Goal: Task Accomplishment & Management: Complete application form

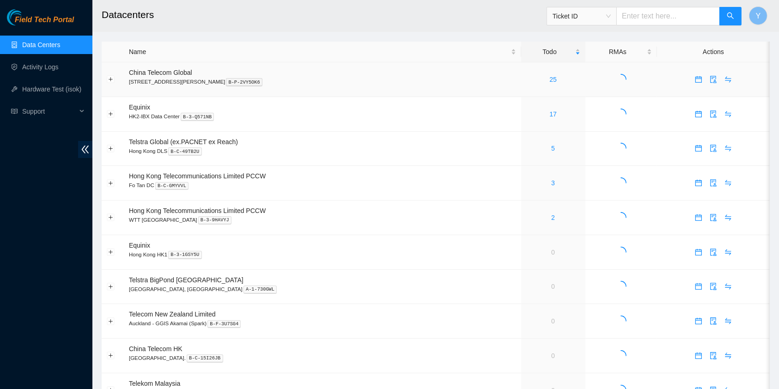
click at [533, 83] on div "25" at bounding box center [553, 79] width 54 height 10
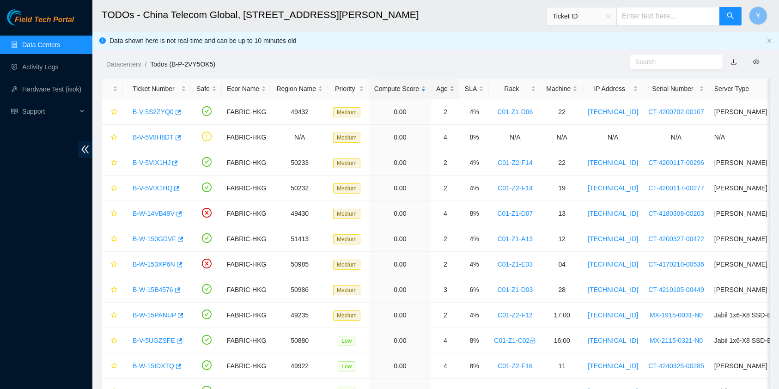
click at [449, 84] on div "Age" at bounding box center [445, 89] width 18 height 10
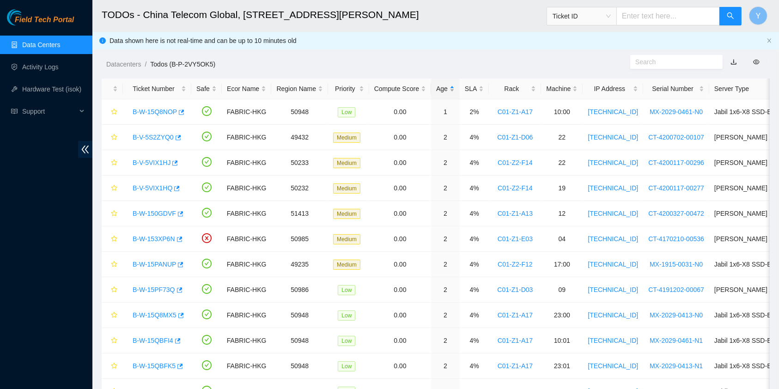
click at [447, 85] on div "Age" at bounding box center [445, 89] width 18 height 10
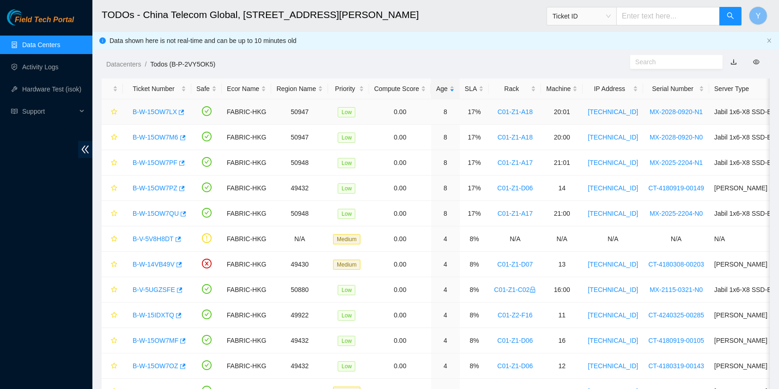
click at [147, 113] on link "B-W-15OW7LX" at bounding box center [155, 111] width 44 height 7
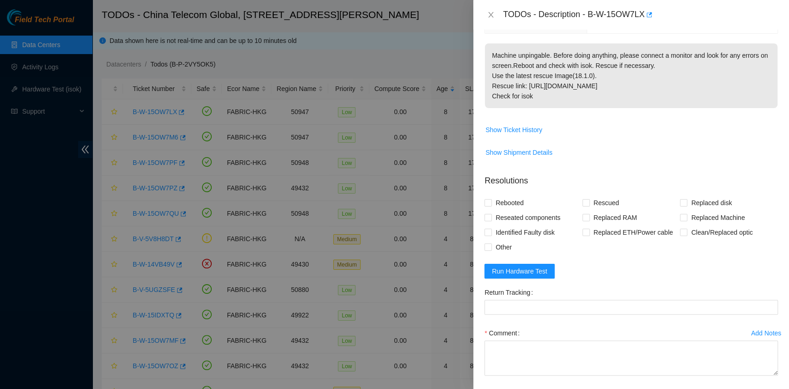
scroll to position [184, 0]
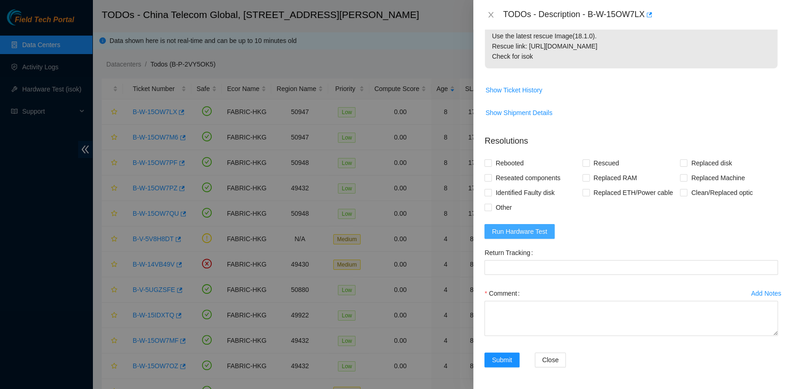
click at [528, 229] on span "Run Hardware Test" at bounding box center [519, 231] width 55 height 10
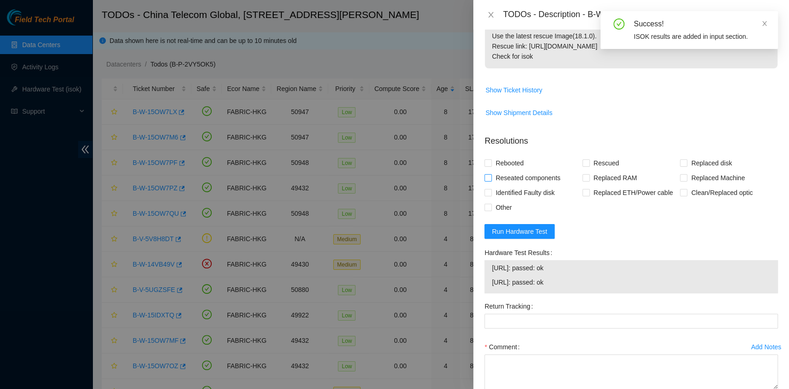
drag, startPoint x: 534, startPoint y: 182, endPoint x: 511, endPoint y: 172, distance: 25.0
click at [534, 182] on span "Reseated components" at bounding box center [528, 177] width 72 height 15
click at [491, 181] on input "Reseated components" at bounding box center [487, 177] width 6 height 6
checkbox input "true"
click at [503, 162] on span "Rebooted" at bounding box center [510, 163] width 36 height 15
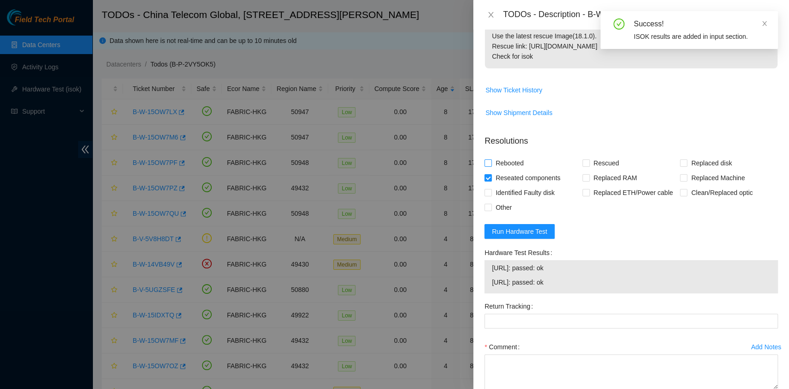
click at [491, 162] on input "Rebooted" at bounding box center [487, 162] width 6 height 6
checkbox input "true"
click at [603, 159] on span "Rescued" at bounding box center [605, 163] width 33 height 15
click at [589, 159] on input "Rescued" at bounding box center [585, 162] width 6 height 6
checkbox input "true"
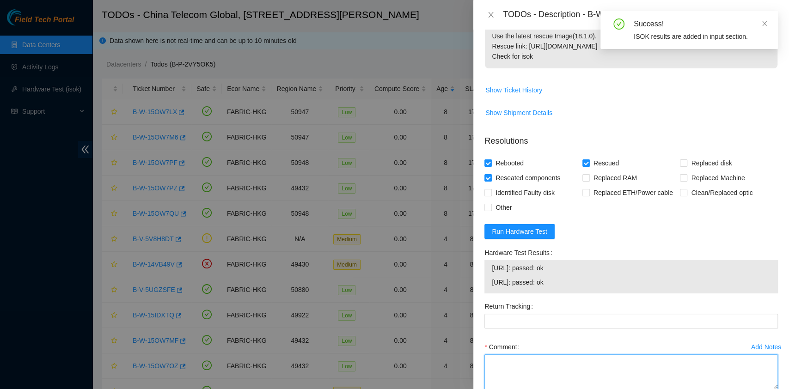
click at [537, 372] on textarea "Comment" at bounding box center [630, 371] width 293 height 35
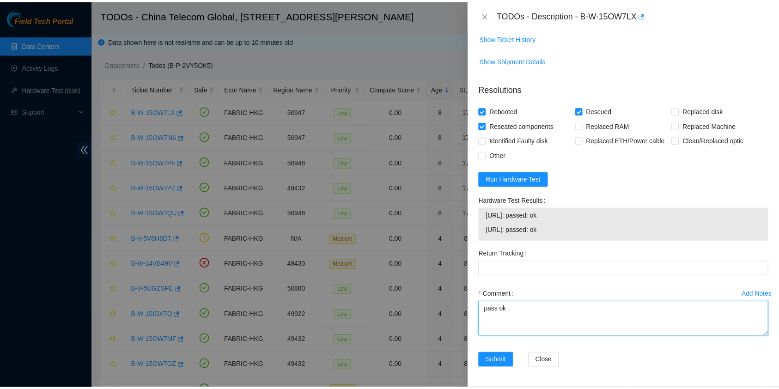
scroll to position [237, 0]
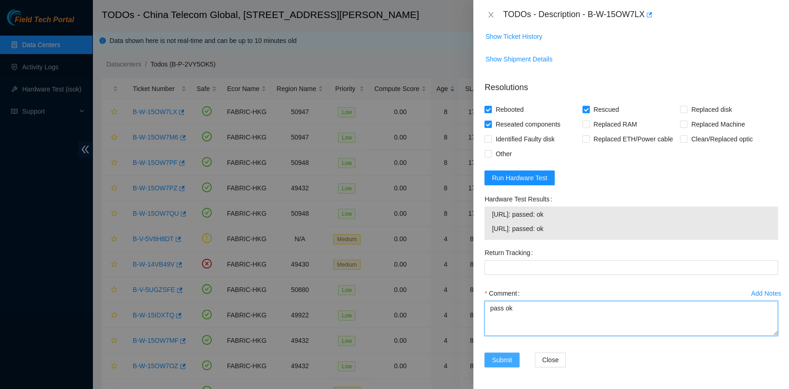
type textarea "pass ok"
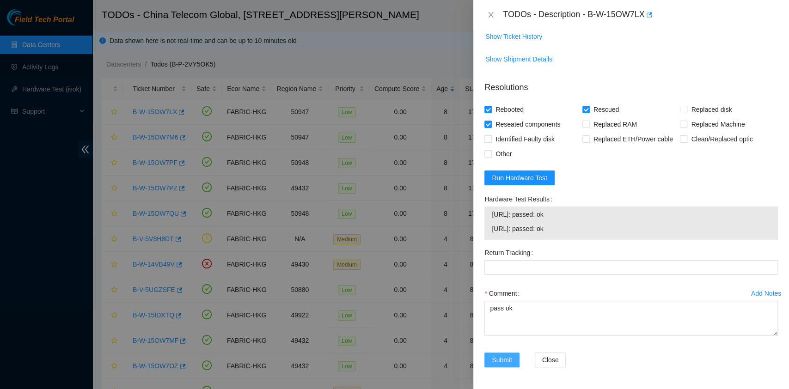
click at [515, 363] on button "Submit" at bounding box center [501, 359] width 35 height 15
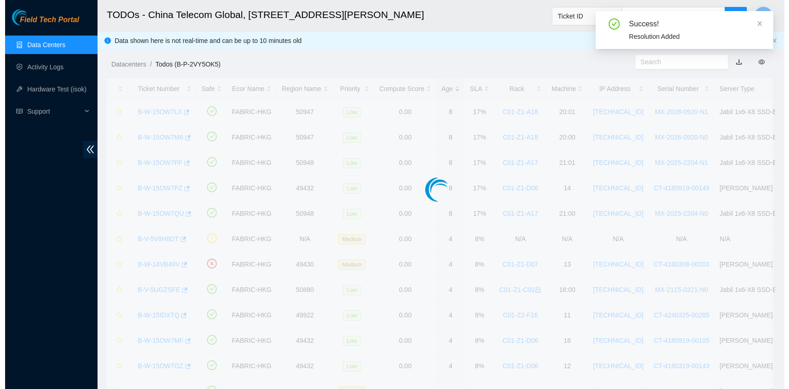
scroll to position [210, 0]
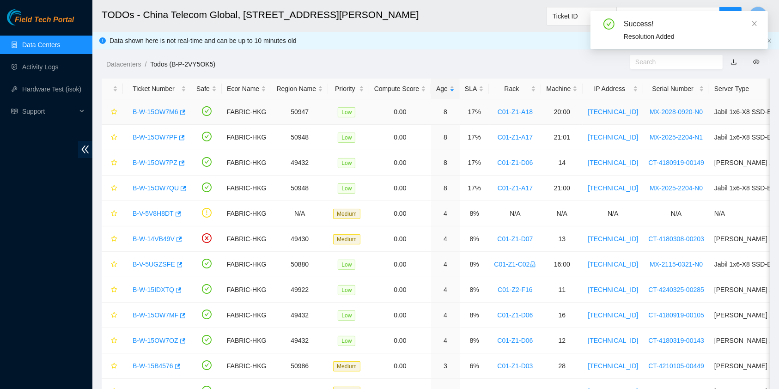
click at [152, 110] on link "B-W-15OW7M6" at bounding box center [156, 111] width 46 height 7
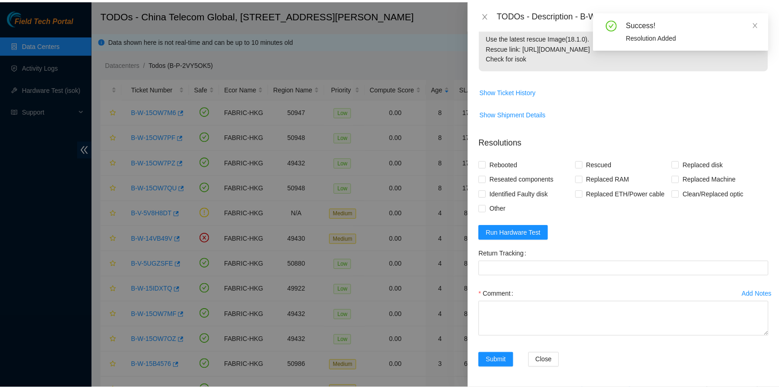
scroll to position [184, 0]
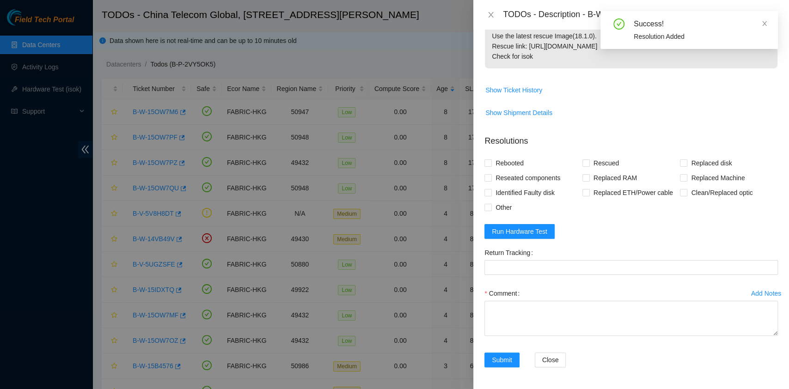
click at [517, 240] on form "Resolutions Rebooted Rescued Replaced disk Reseated components Replaced RAM Rep…" at bounding box center [630, 252] width 293 height 251
click at [503, 180] on span "Reseated components" at bounding box center [528, 177] width 72 height 15
click at [491, 180] on input "Reseated components" at bounding box center [487, 177] width 6 height 6
checkbox input "true"
click at [504, 161] on span "Rebooted" at bounding box center [510, 163] width 36 height 15
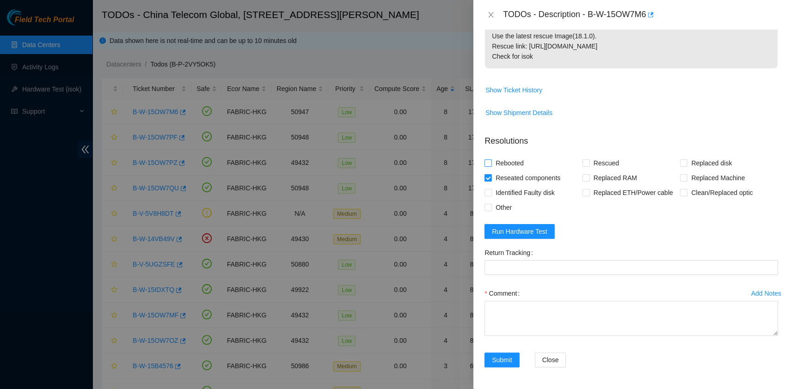
click at [491, 161] on input "Rebooted" at bounding box center [487, 162] width 6 height 6
checkbox input "true"
click at [603, 166] on span "Rescued" at bounding box center [605, 163] width 33 height 15
click at [589, 166] on input "Rescued" at bounding box center [585, 162] width 6 height 6
checkbox input "true"
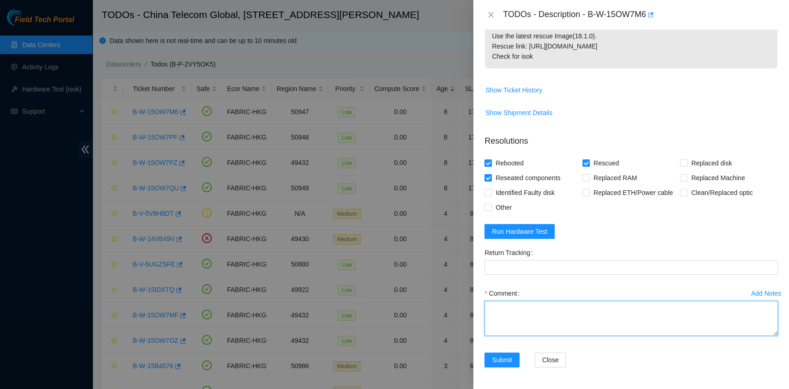
click at [574, 327] on textarea "Comment" at bounding box center [630, 318] width 293 height 35
type textarea "pass ok"
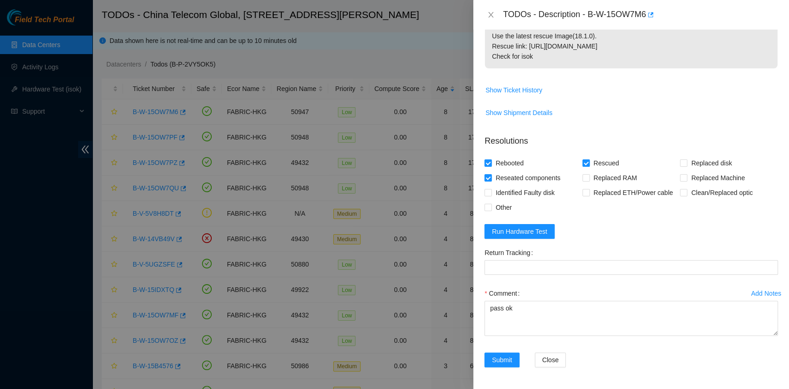
click at [507, 346] on div "Add Notes Comment pass ok" at bounding box center [630, 319] width 301 height 67
click at [508, 352] on button "Submit" at bounding box center [501, 359] width 35 height 15
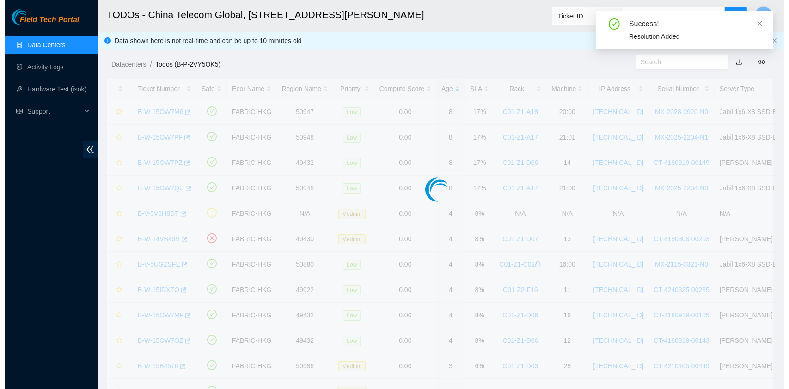
scroll to position [207, 0]
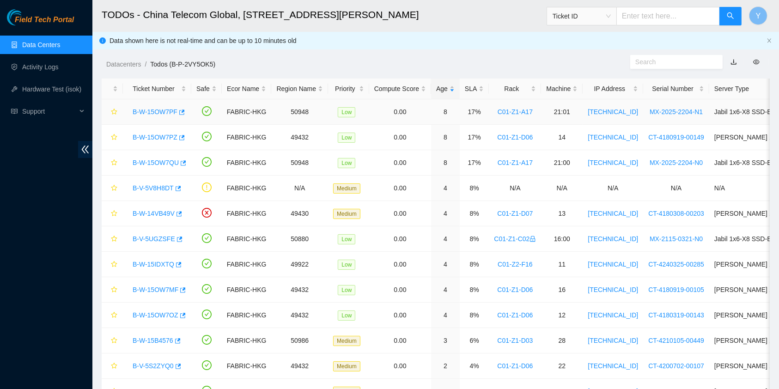
click at [152, 115] on link "B-W-15OW7PF" at bounding box center [155, 111] width 45 height 7
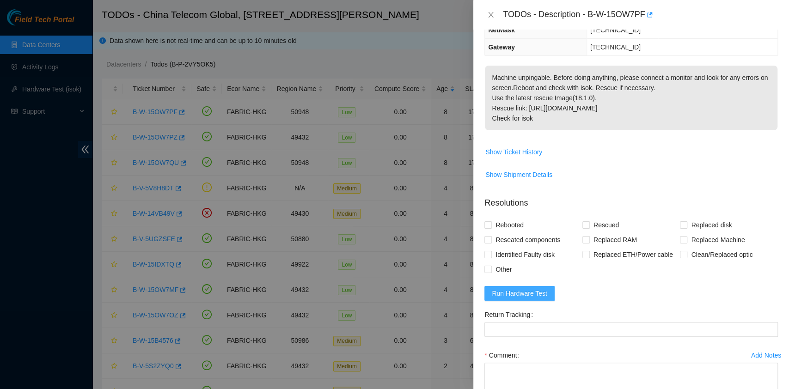
click at [534, 297] on span "Run Hardware Test" at bounding box center [519, 293] width 55 height 10
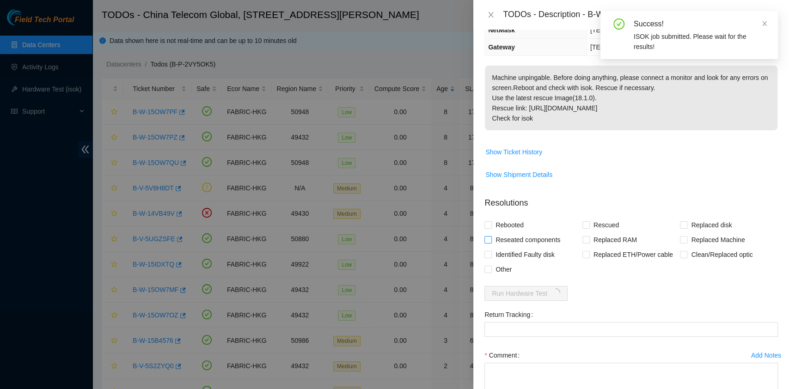
click at [494, 238] on span "Reseated components" at bounding box center [528, 239] width 72 height 15
click at [491, 238] on input "Reseated components" at bounding box center [487, 239] width 6 height 6
checkbox input "true"
click at [494, 227] on span "Rebooted" at bounding box center [510, 225] width 36 height 15
click at [491, 227] on input "Rebooted" at bounding box center [487, 224] width 6 height 6
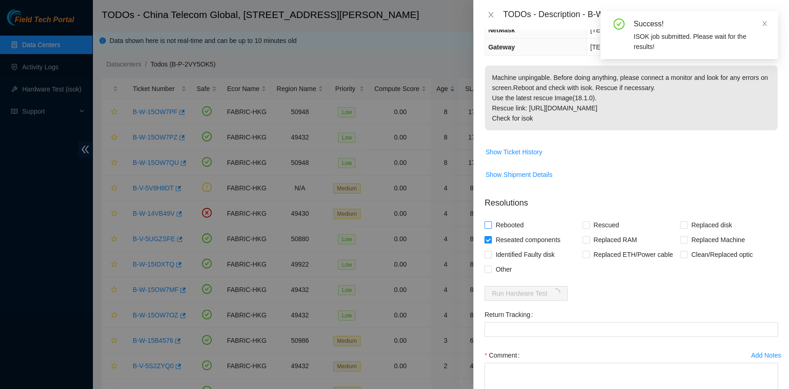
checkbox input "true"
click at [582, 222] on input "Rescued" at bounding box center [585, 224] width 6 height 6
checkbox input "true"
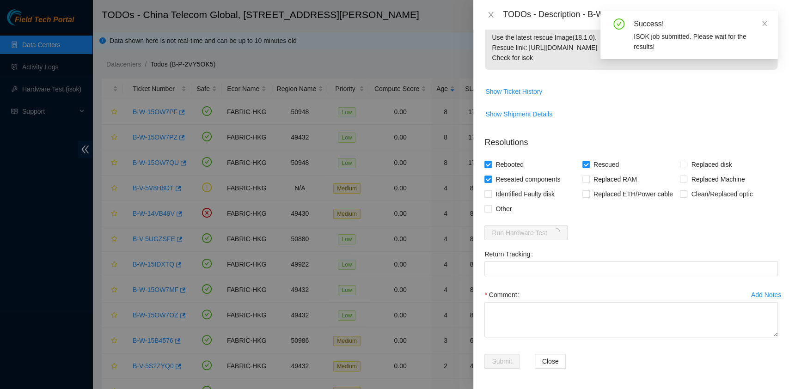
click at [547, 344] on div "Add Notes Comment" at bounding box center [630, 320] width 301 height 67
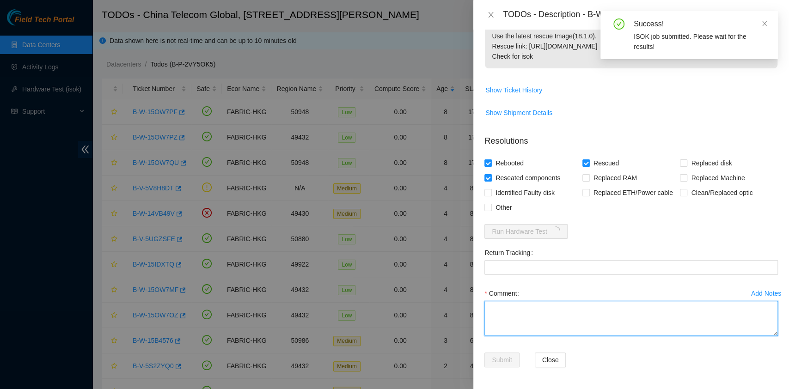
click at [549, 319] on textarea "Comment" at bounding box center [630, 318] width 293 height 35
click at [547, 307] on textarea "Comment" at bounding box center [630, 318] width 293 height 35
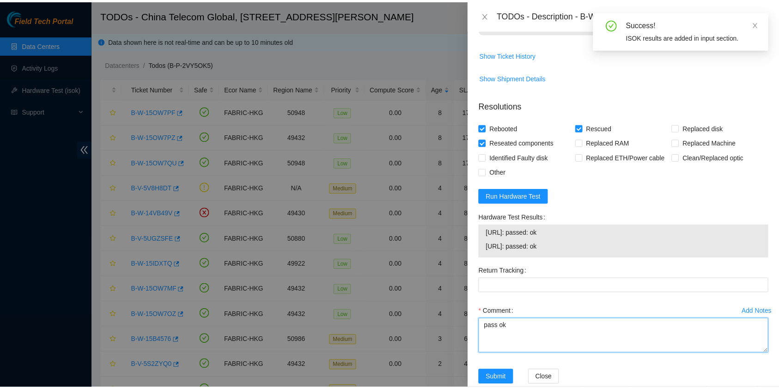
scroll to position [237, 0]
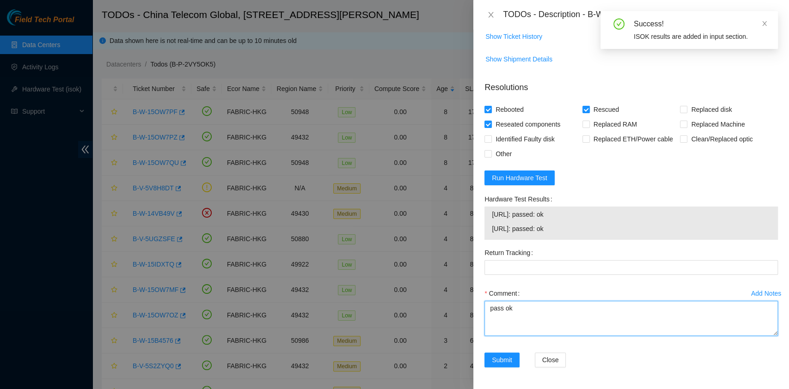
type textarea "pass ok"
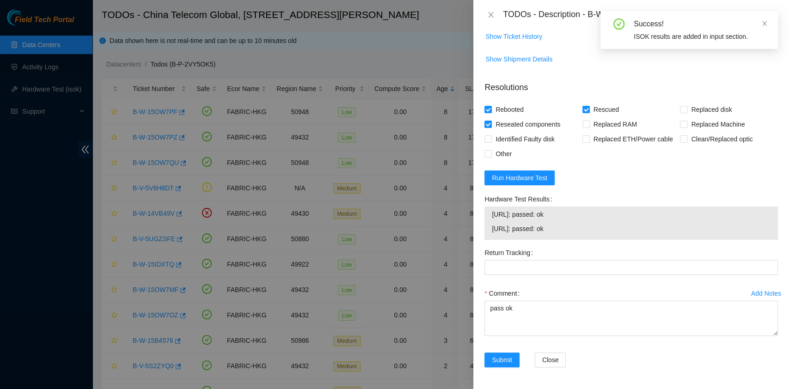
click at [514, 368] on div "Submit" at bounding box center [505, 365] width 50 height 26
click at [514, 364] on button "Submit" at bounding box center [501, 359] width 35 height 15
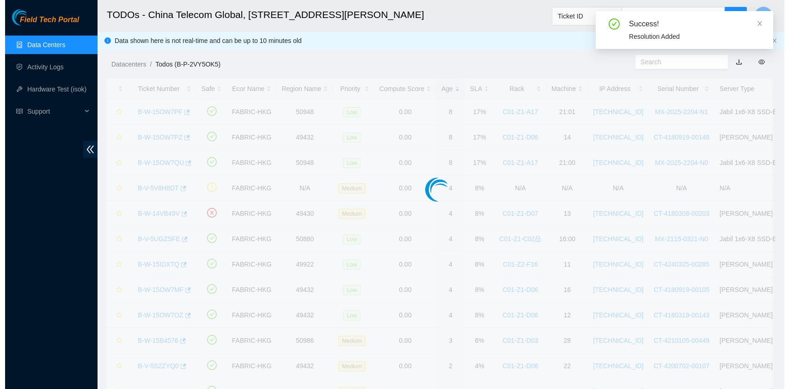
scroll to position [210, 0]
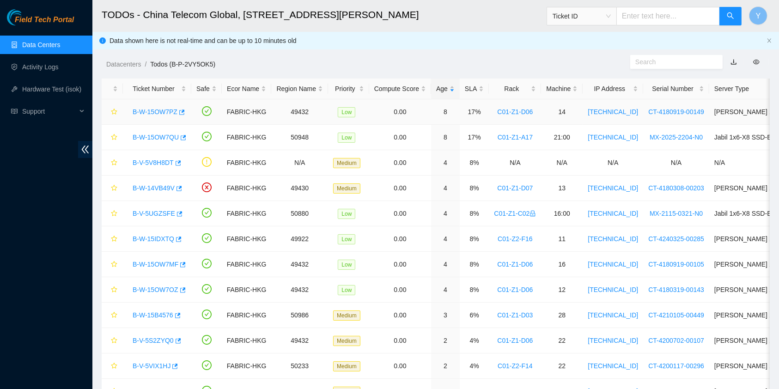
click at [153, 108] on link "B-W-15OW7PZ" at bounding box center [155, 111] width 45 height 7
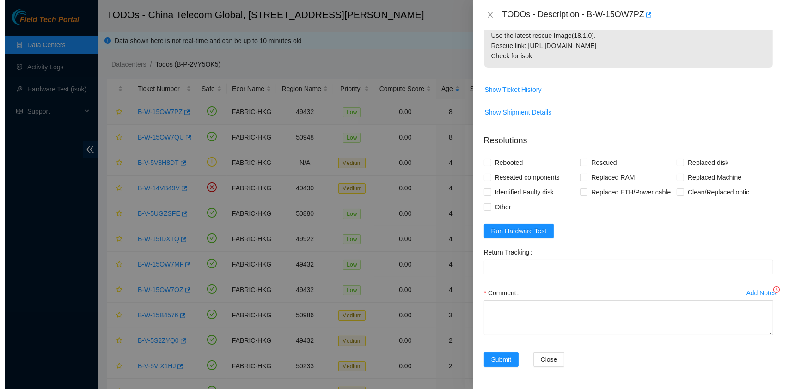
scroll to position [184, 0]
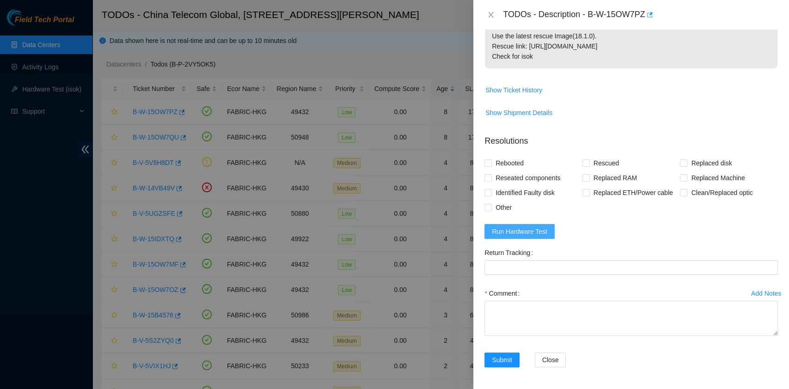
click at [532, 227] on span "Run Hardware Test" at bounding box center [519, 231] width 55 height 10
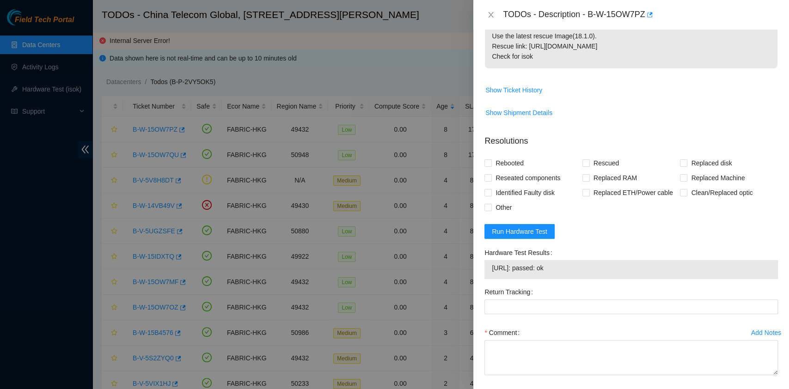
click at [483, 176] on div "Problem Type Hardware Sub Type Tier 1 Rack Number C01-Z1-D06 Machine Number 14 …" at bounding box center [631, 209] width 316 height 359
click at [499, 161] on span "Rebooted" at bounding box center [510, 163] width 36 height 15
click at [491, 161] on input "Rebooted" at bounding box center [487, 162] width 6 height 6
checkbox input "true"
click at [498, 175] on span "Reseated components" at bounding box center [528, 177] width 72 height 15
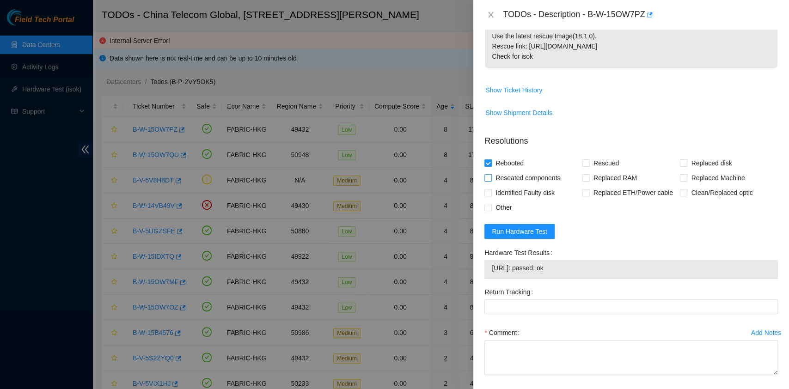
click at [491, 175] on input "Reseated components" at bounding box center [487, 177] width 6 height 6
checkbox input "true"
click at [595, 157] on span "Rescued" at bounding box center [605, 163] width 33 height 15
click at [589, 159] on input "Rescued" at bounding box center [585, 162] width 6 height 6
checkbox input "true"
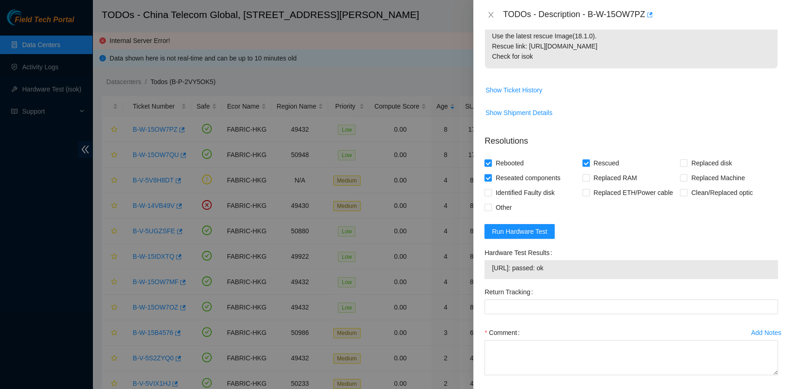
drag, startPoint x: 572, startPoint y: 268, endPoint x: 534, endPoint y: 266, distance: 38.4
click at [534, 266] on span "[URL]: passed: ok" at bounding box center [631, 268] width 279 height 10
copy span "passed: ok"
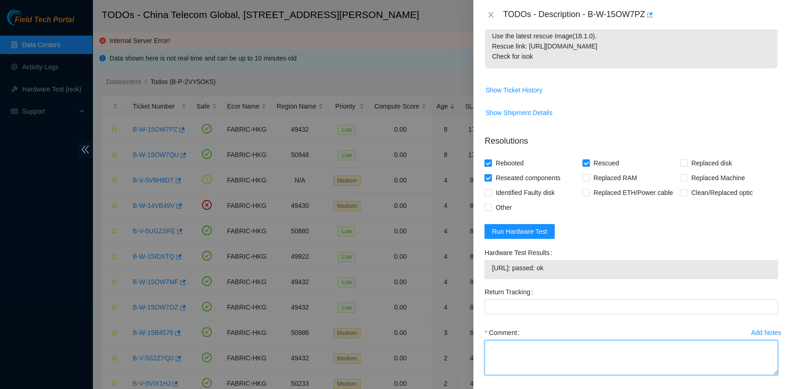
click at [530, 341] on textarea "Comment" at bounding box center [630, 357] width 293 height 35
paste textarea "passed: ok"
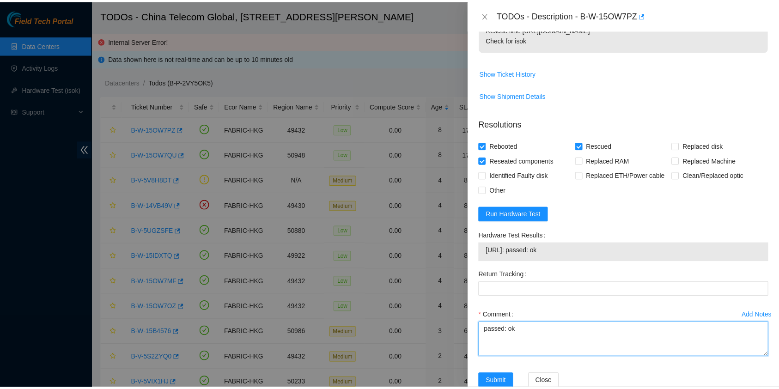
scroll to position [223, 0]
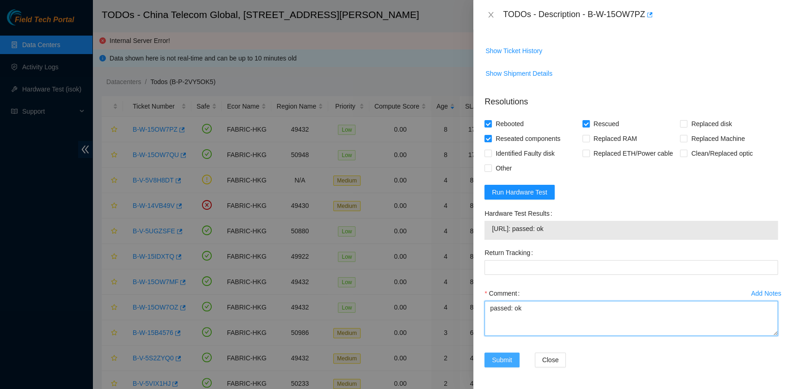
type textarea "passed: ok"
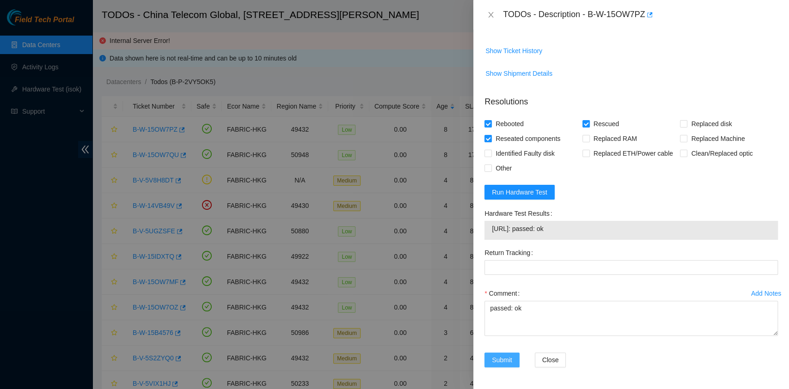
click at [507, 355] on span "Submit" at bounding box center [502, 360] width 20 height 10
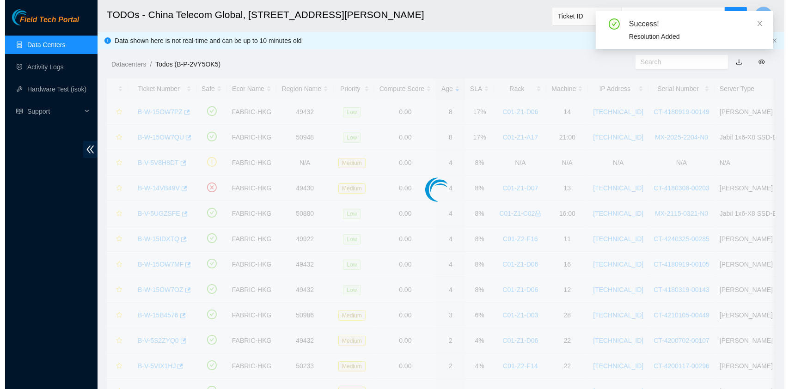
scroll to position [236, 0]
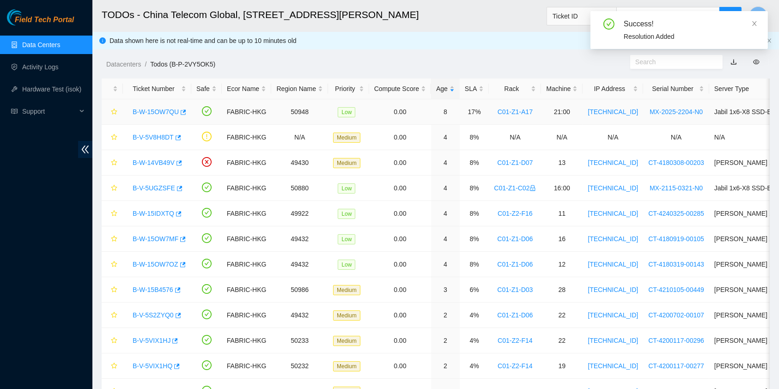
click at [144, 104] on div "B-W-15OW7QU" at bounding box center [157, 111] width 58 height 15
click at [144, 108] on link "B-W-15OW7QU" at bounding box center [156, 111] width 46 height 7
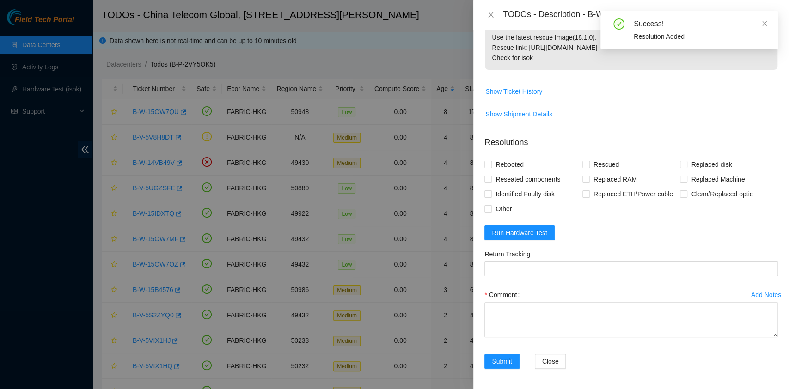
scroll to position [184, 0]
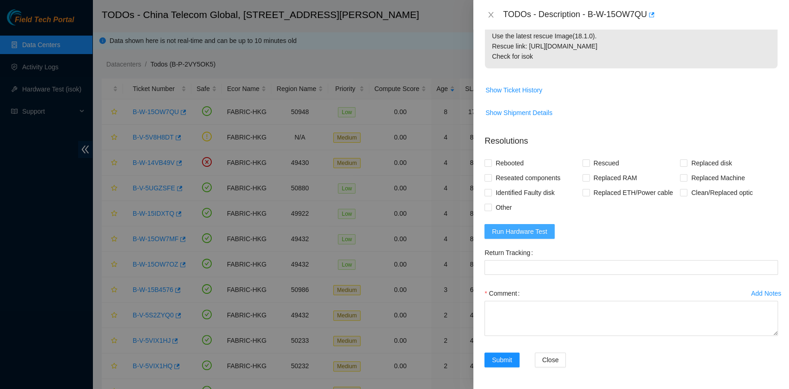
click at [525, 227] on span "Run Hardware Test" at bounding box center [519, 231] width 55 height 10
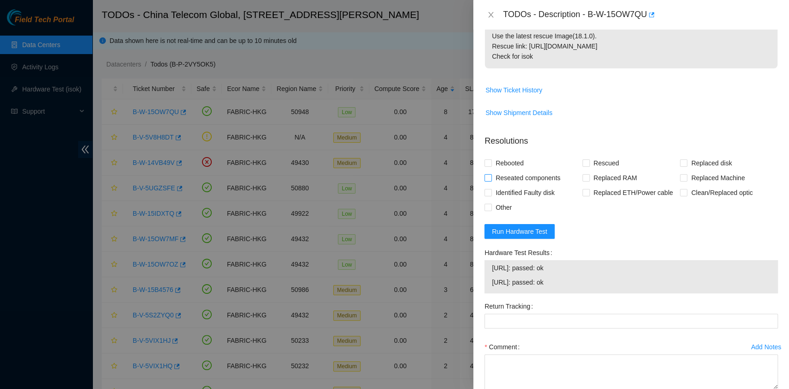
click at [504, 176] on span "Reseated components" at bounding box center [528, 177] width 72 height 15
click at [491, 176] on input "Reseated components" at bounding box center [487, 177] width 6 height 6
checkbox input "true"
click at [503, 166] on span "Rebooted" at bounding box center [510, 163] width 36 height 15
click at [491, 166] on input "Rebooted" at bounding box center [487, 162] width 6 height 6
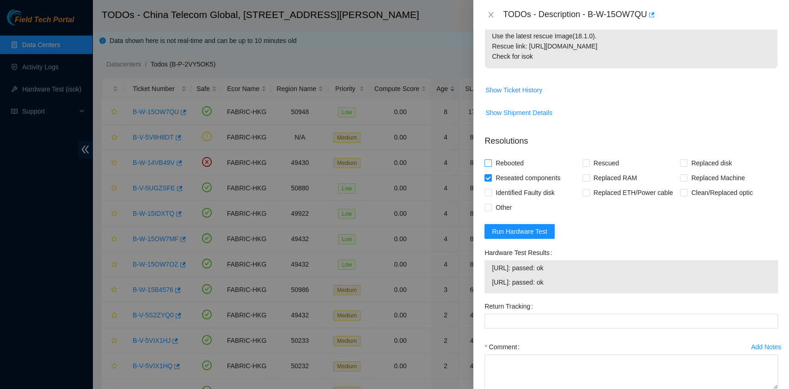
checkbox input "true"
click at [585, 161] on span at bounding box center [585, 162] width 7 height 7
click at [585, 161] on input "Rescued" at bounding box center [585, 162] width 6 height 6
checkbox input "true"
click at [528, 362] on textarea "Comment" at bounding box center [630, 371] width 293 height 35
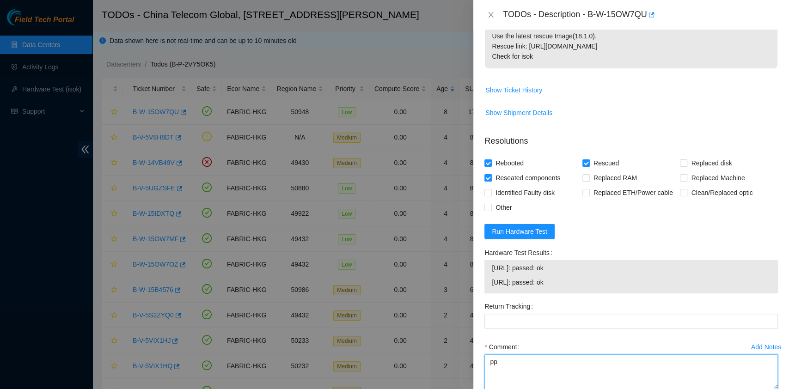
type textarea "p"
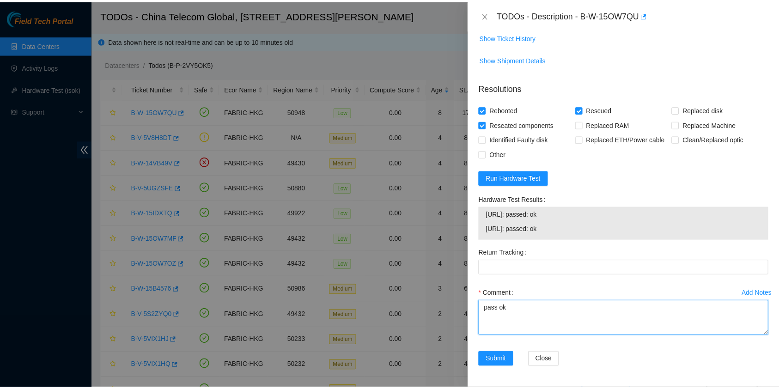
scroll to position [237, 0]
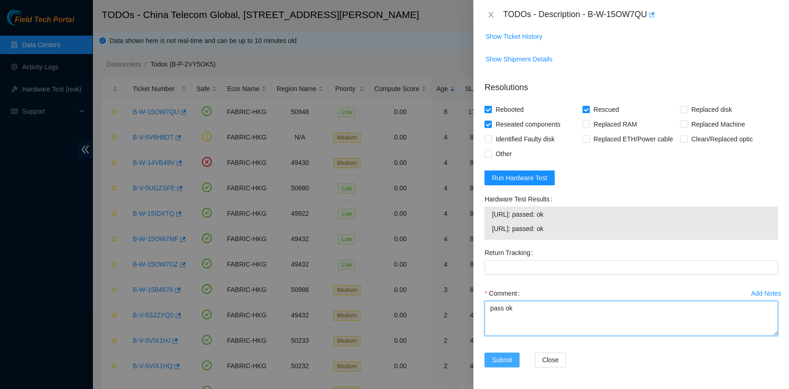
type textarea "pass ok"
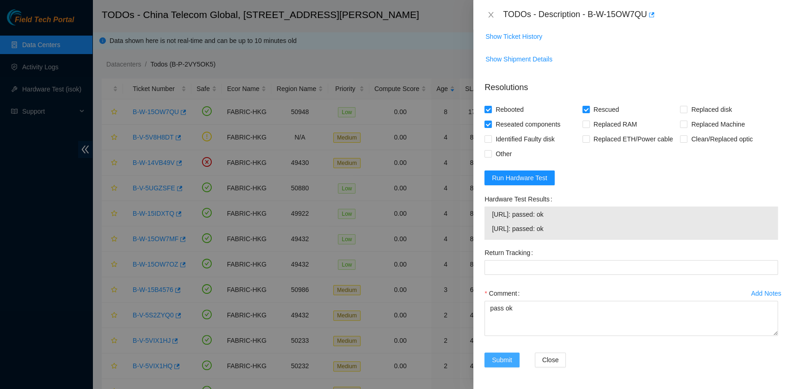
click at [504, 353] on button "Submit" at bounding box center [501, 359] width 35 height 15
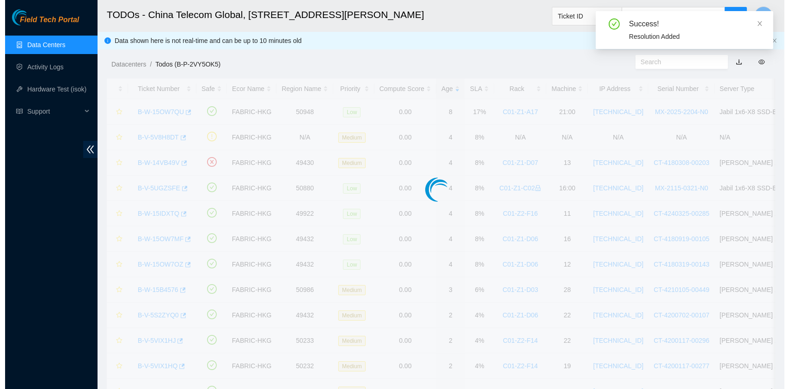
scroll to position [210, 0]
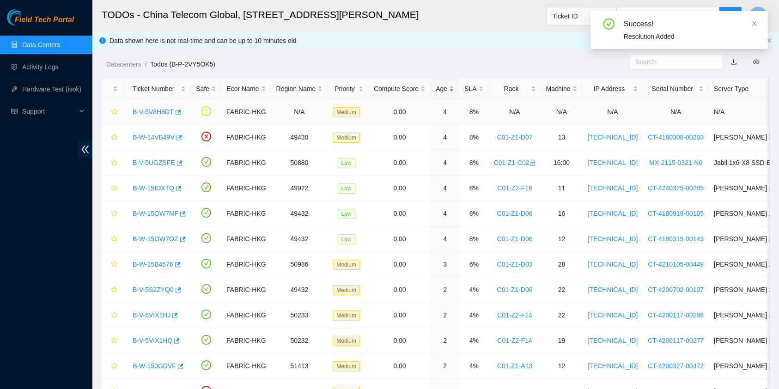
click at [151, 112] on link "B-V-5V8H8DT" at bounding box center [153, 111] width 41 height 7
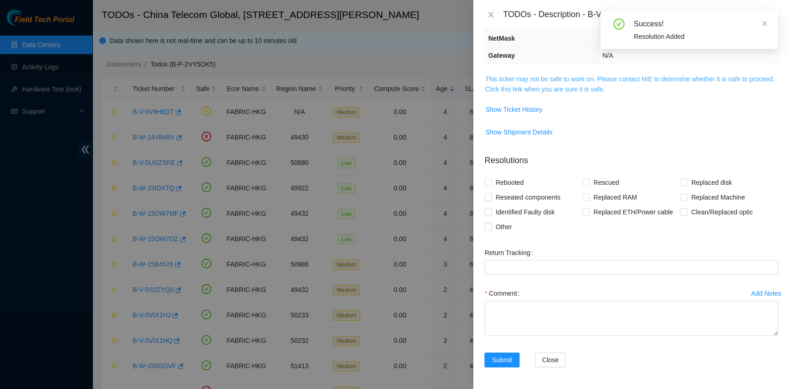
click at [606, 81] on link "This ticket may not be safe to work on. Please contact NIE to determine whether…" at bounding box center [629, 84] width 289 height 18
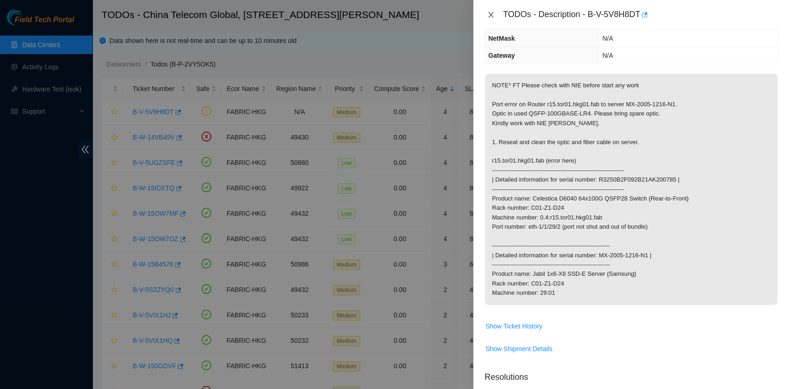
click at [490, 13] on icon "close" at bounding box center [490, 14] width 7 height 7
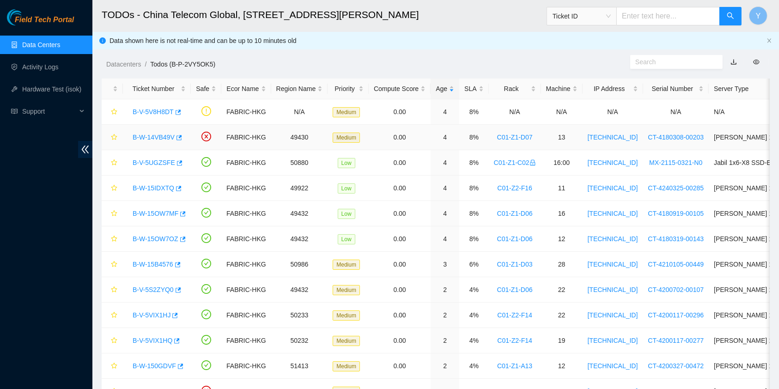
click at [161, 140] on link "B-W-14VB49V" at bounding box center [154, 137] width 42 height 7
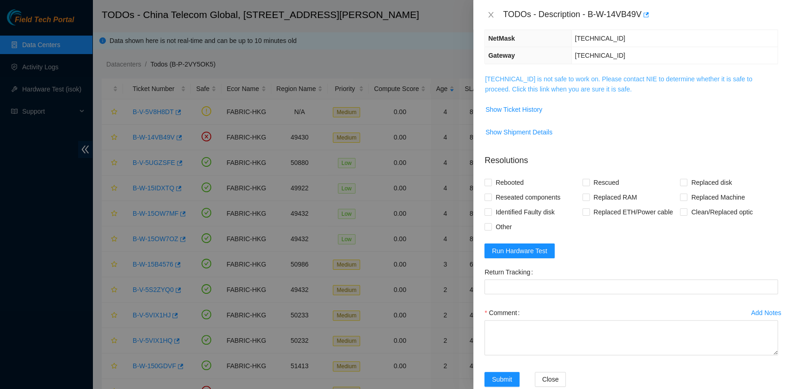
click at [659, 82] on link "[TECHNICAL_ID] is not safe to work on. Please contact NIE to determine whether …" at bounding box center [618, 84] width 267 height 18
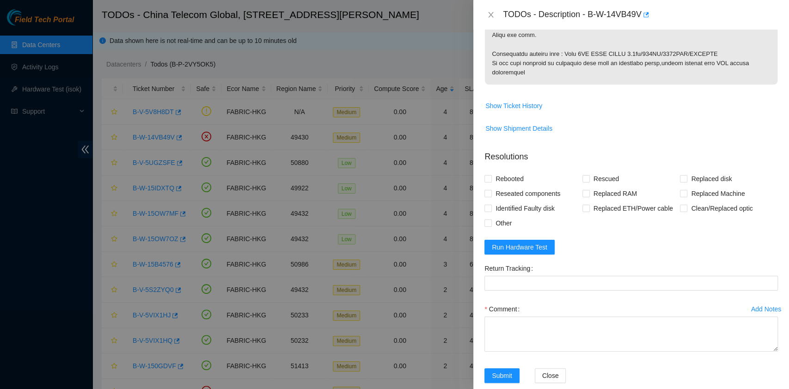
scroll to position [576, 0]
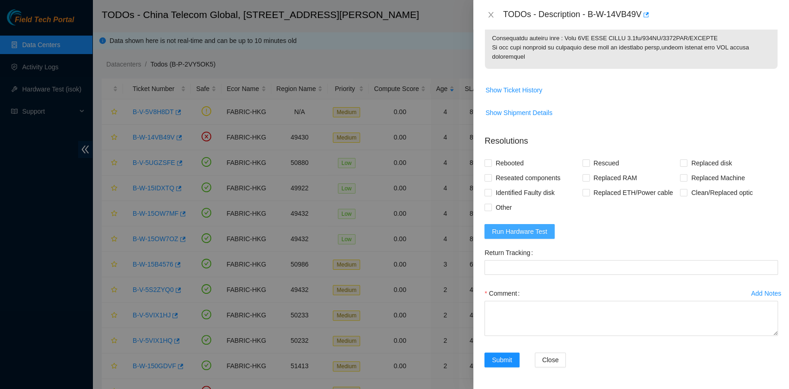
click at [525, 236] on span "Run Hardware Test" at bounding box center [519, 231] width 55 height 10
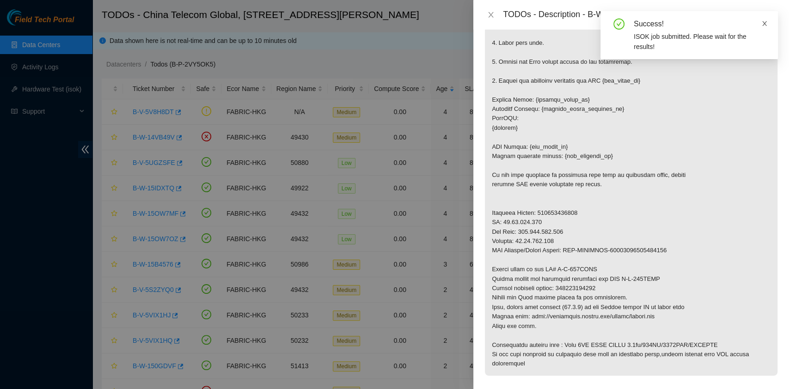
click at [761, 23] on icon "close" at bounding box center [764, 23] width 6 height 6
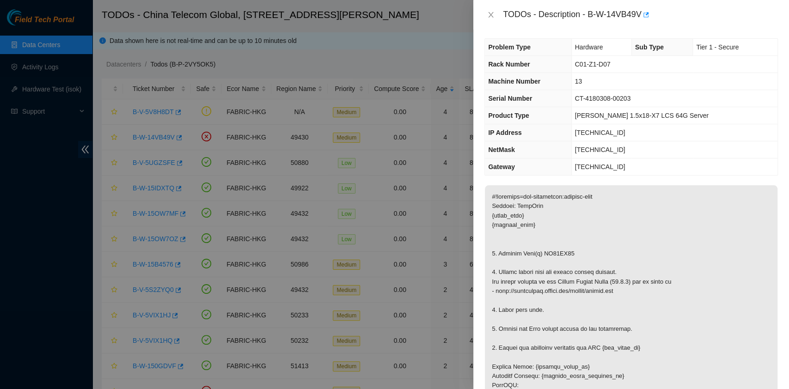
scroll to position [0, 0]
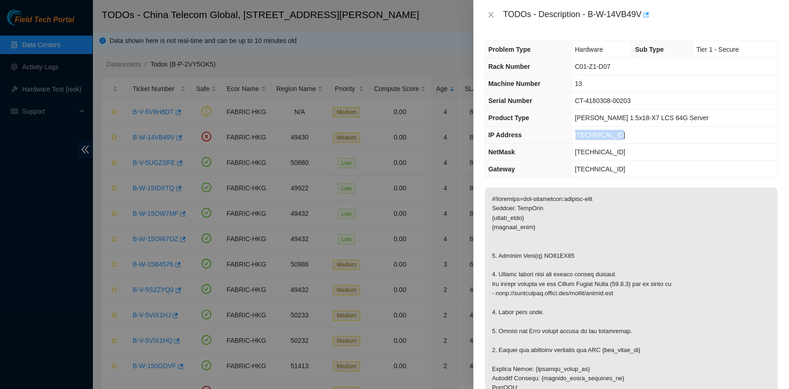
drag, startPoint x: 637, startPoint y: 139, endPoint x: 583, endPoint y: 131, distance: 54.6
click at [583, 131] on td "[TECHNICAL_ID]" at bounding box center [674, 135] width 206 height 17
copy span "[TECHNICAL_ID]"
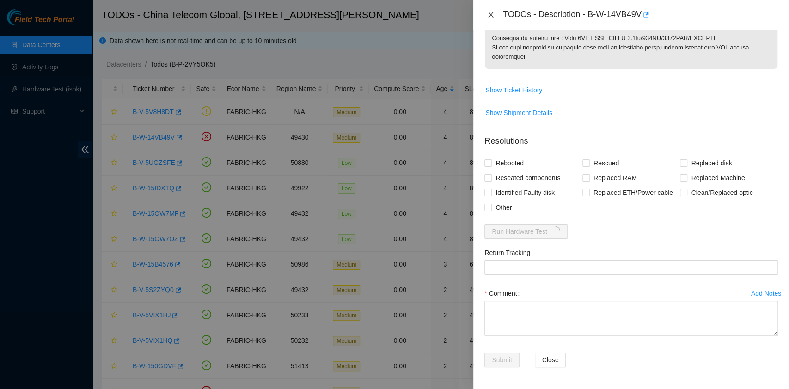
click at [495, 11] on button "Close" at bounding box center [490, 15] width 13 height 9
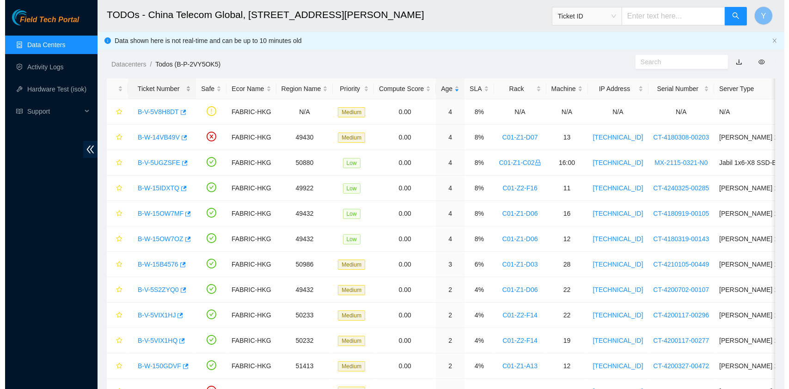
scroll to position [137, 0]
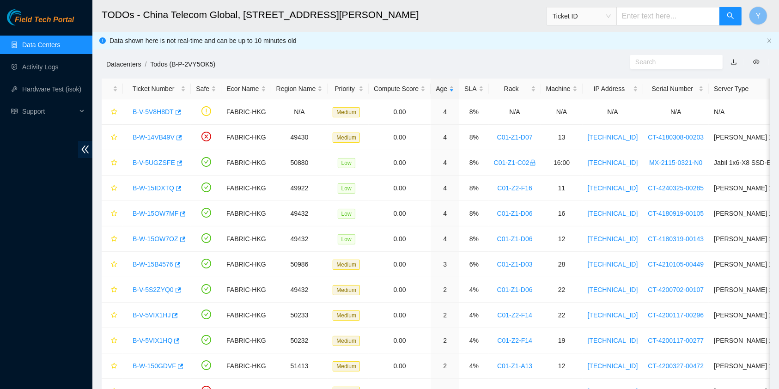
click at [120, 61] on link "Datacenters" at bounding box center [123, 64] width 35 height 7
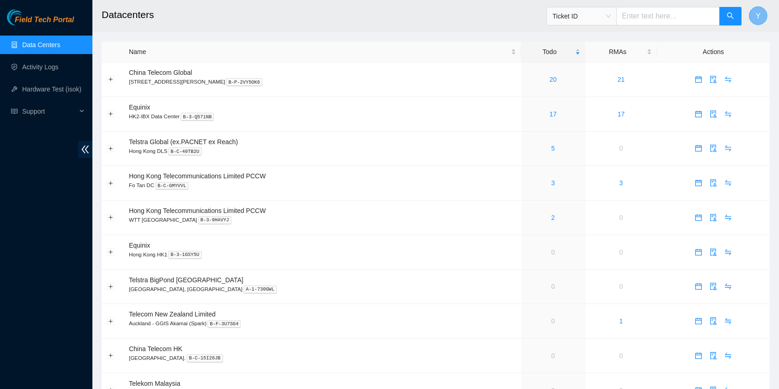
click at [758, 8] on button "Y" at bounding box center [758, 15] width 18 height 18
click at [54, 63] on link "Activity Logs" at bounding box center [40, 66] width 36 height 7
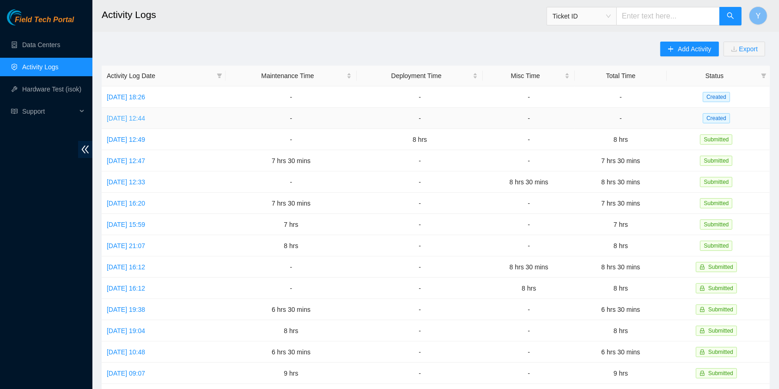
click at [129, 116] on link "[DATE] 12:44" at bounding box center [126, 118] width 38 height 7
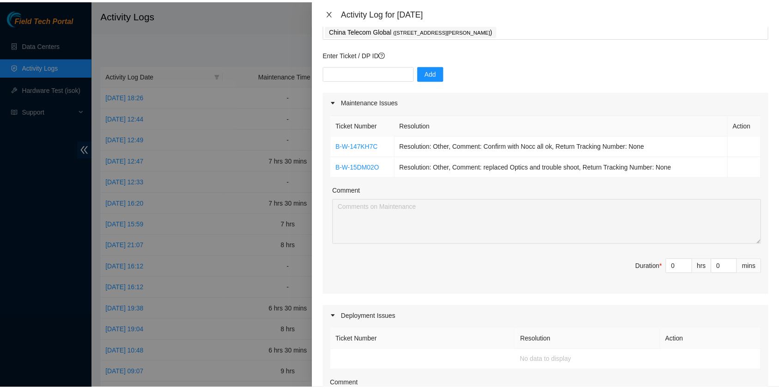
scroll to position [57, 0]
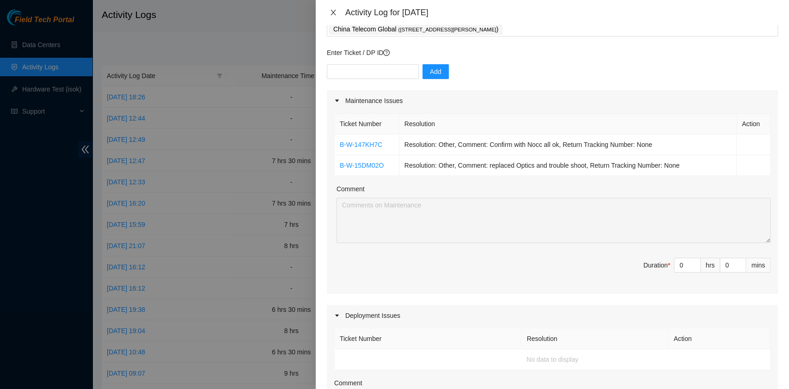
click at [335, 13] on icon "close" at bounding box center [332, 12] width 7 height 7
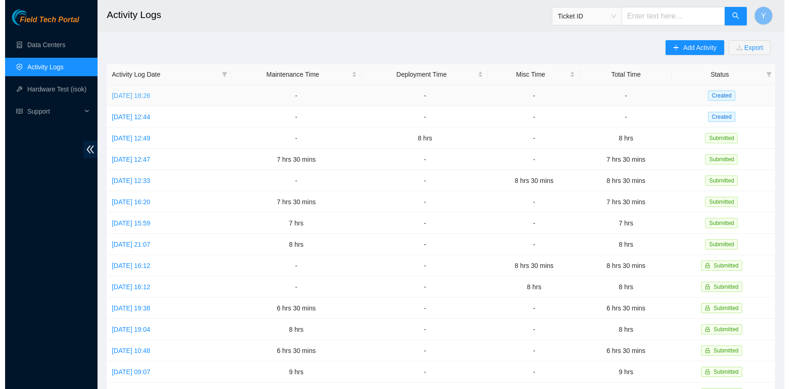
scroll to position [2, 0]
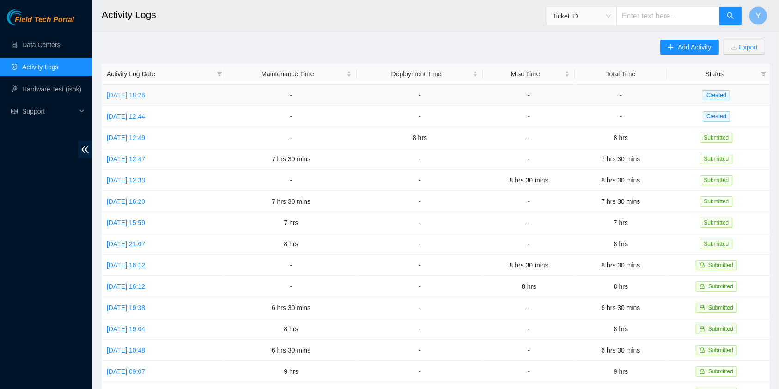
click at [141, 93] on link "[DATE] 18:26" at bounding box center [126, 94] width 38 height 7
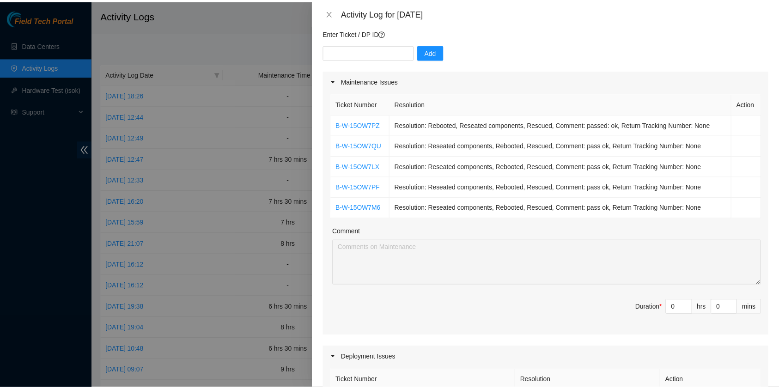
scroll to position [116, 0]
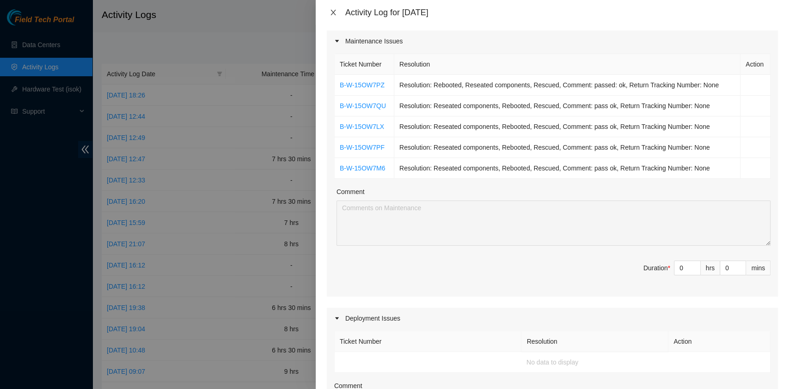
click at [336, 12] on icon "close" at bounding box center [332, 12] width 7 height 7
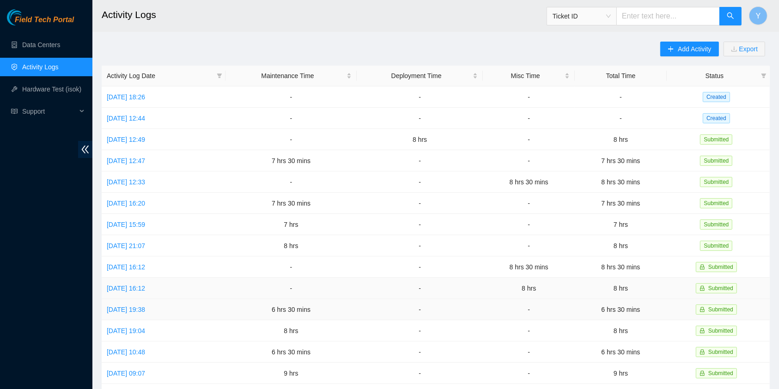
scroll to position [0, 0]
click at [756, 17] on span "Y" at bounding box center [758, 16] width 5 height 12
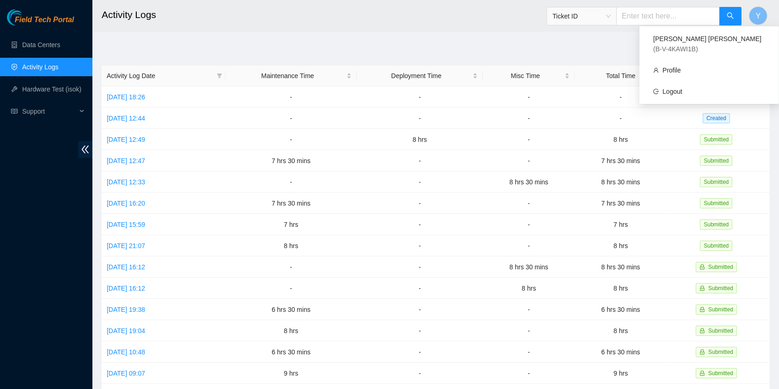
click at [711, 95] on div "[PERSON_NAME] [PERSON_NAME] ( B-V-4KAWI1B ) Profile Logout" at bounding box center [709, 65] width 140 height 78
click at [682, 88] on link "Logout" at bounding box center [672, 91] width 20 height 7
